Goal: Transaction & Acquisition: Purchase product/service

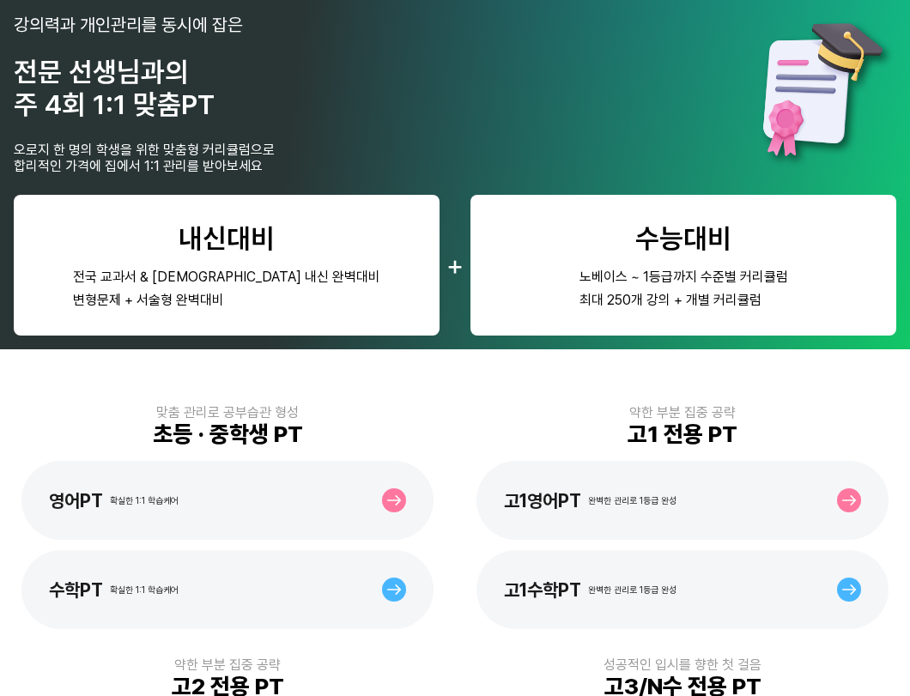
scroll to position [234, 0]
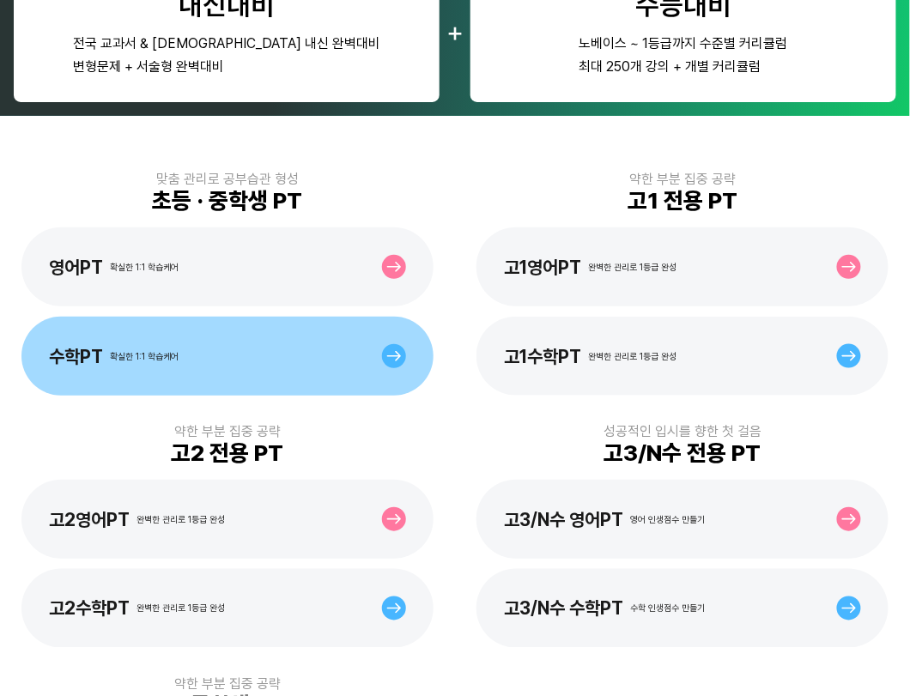
click at [277, 364] on div "수학PT 확실한 1:1 학습케어" at bounding box center [227, 356] width 412 height 79
